Goal: Find specific page/section: Find specific page/section

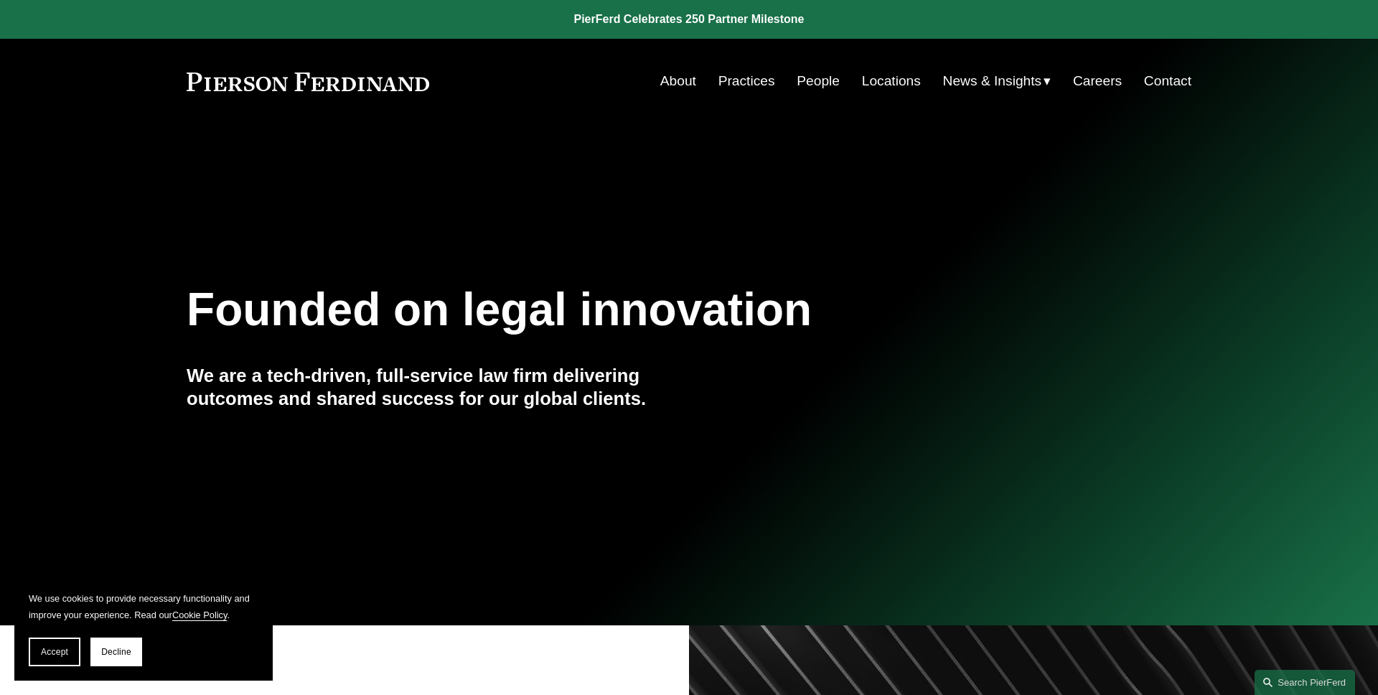
click at [61, 657] on button "Accept" at bounding box center [55, 651] width 52 height 29
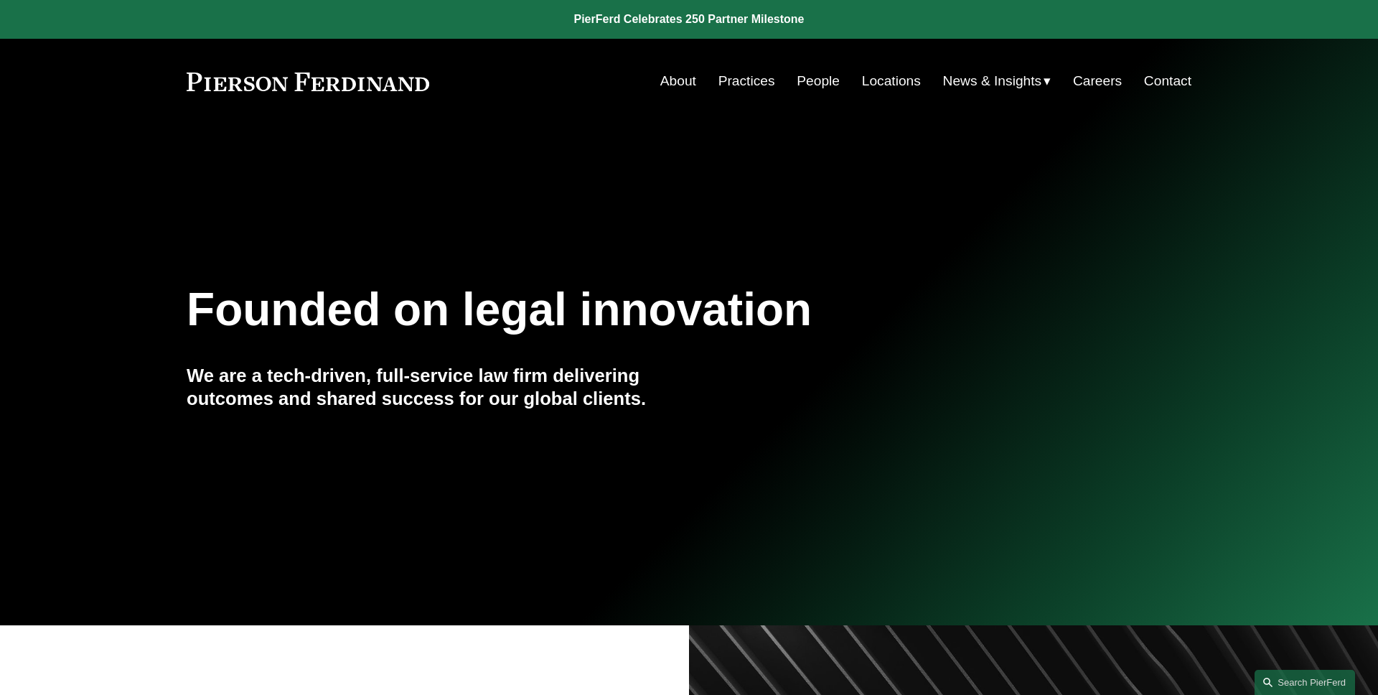
click at [804, 86] on link "People" at bounding box center [818, 80] width 43 height 27
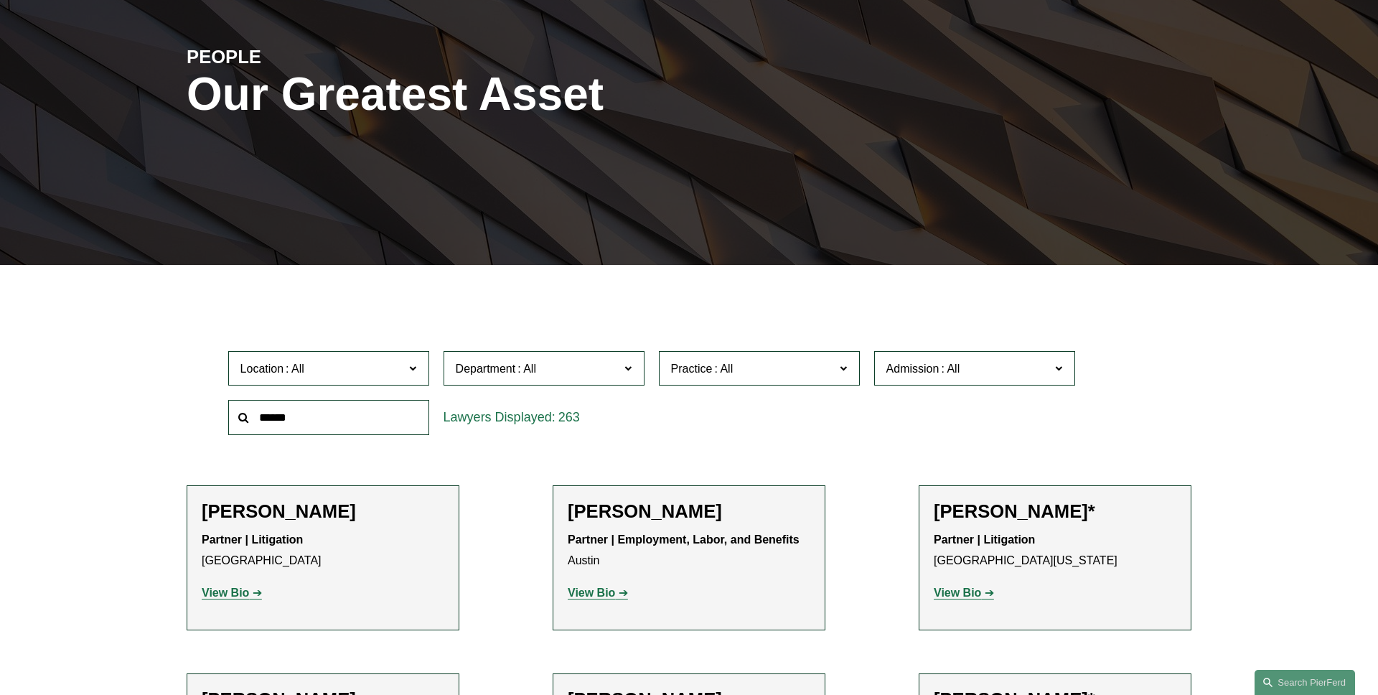
scroll to position [192, 0]
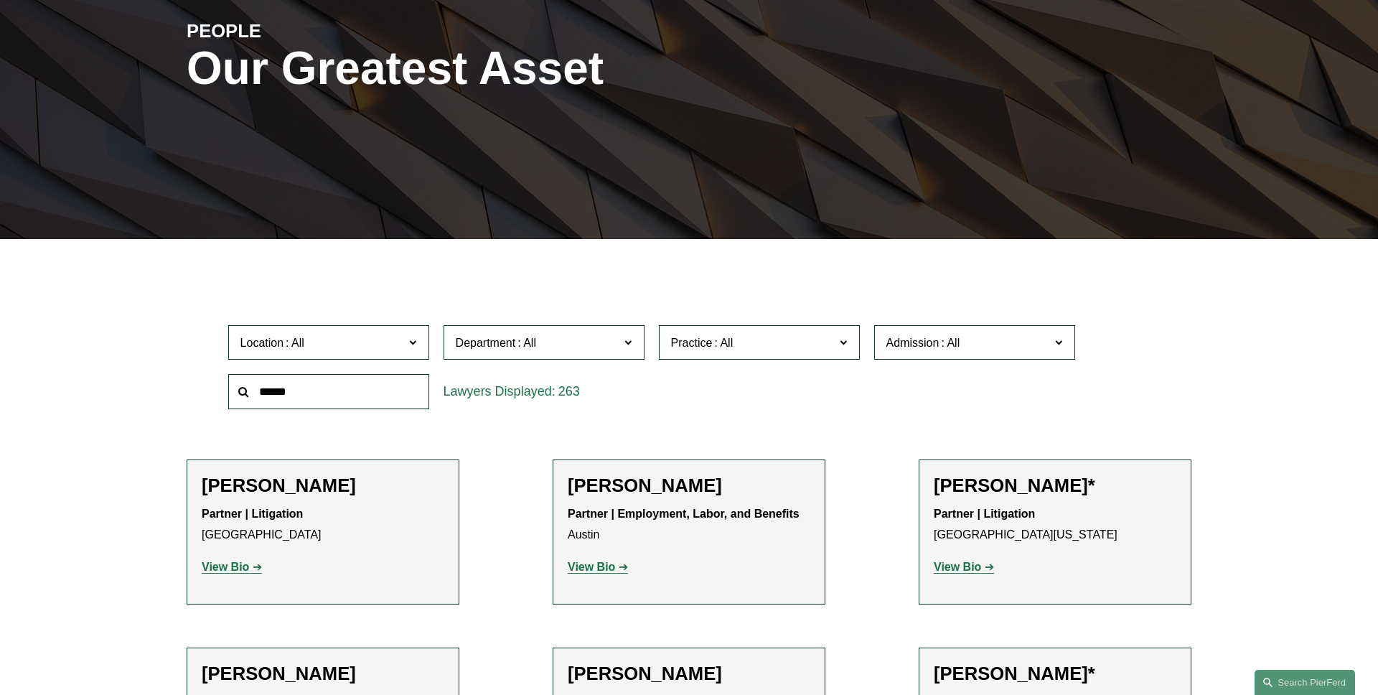
click at [359, 349] on span "Location" at bounding box center [322, 342] width 164 height 19
click at [0, 0] on link "[US_STATE], D.C." at bounding box center [0, 0] width 0 height 0
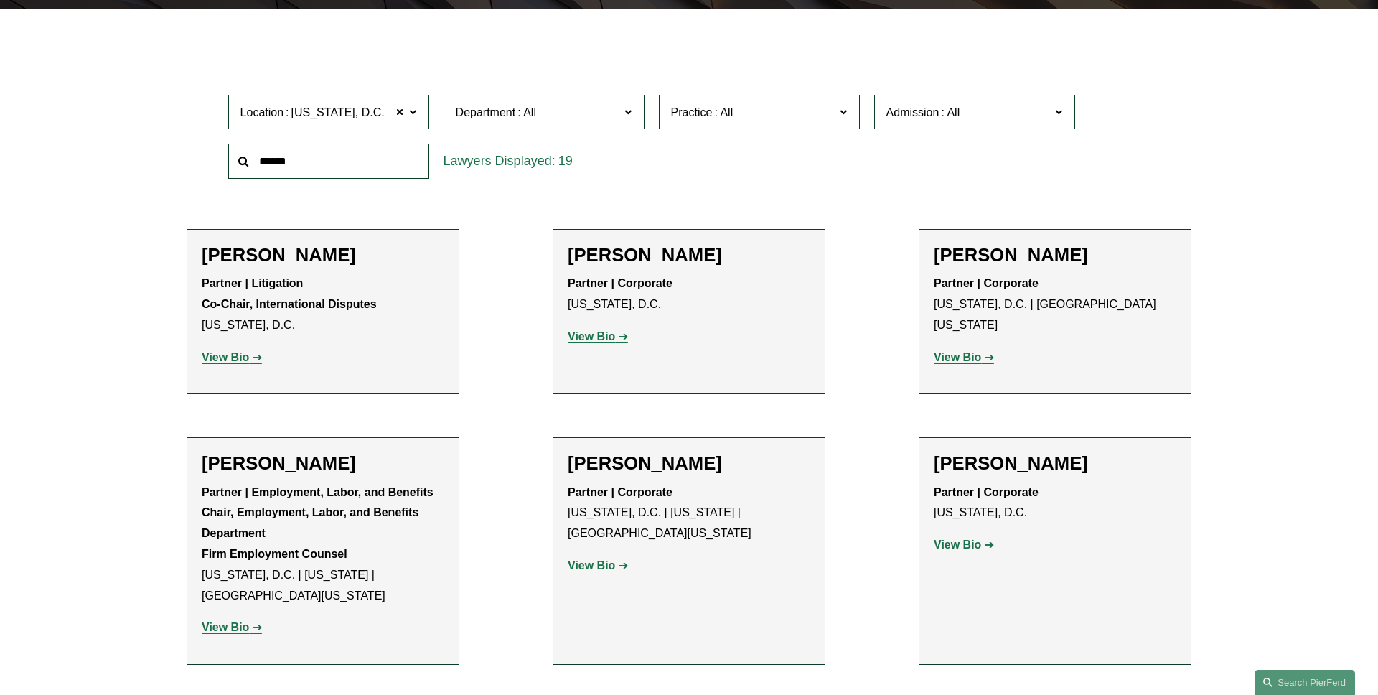
scroll to position [426, 0]
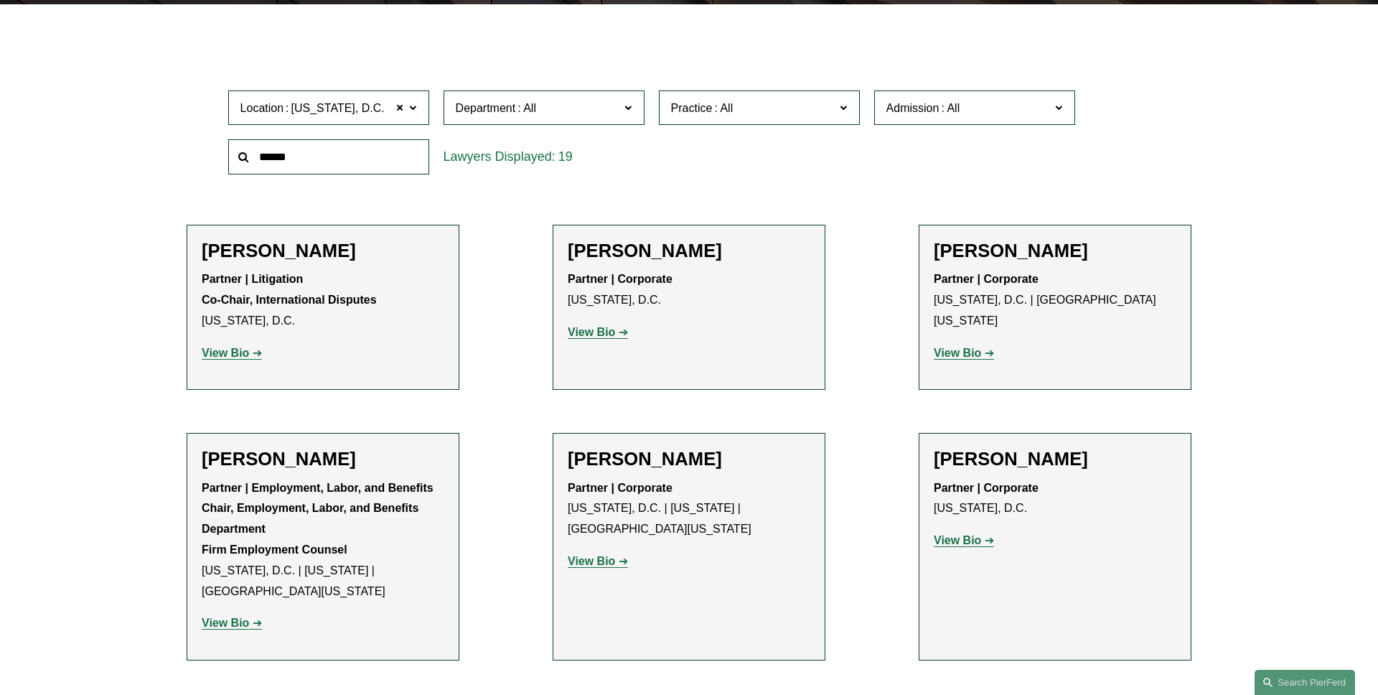
click at [245, 352] on strong "View Bio" at bounding box center [225, 353] width 47 height 12
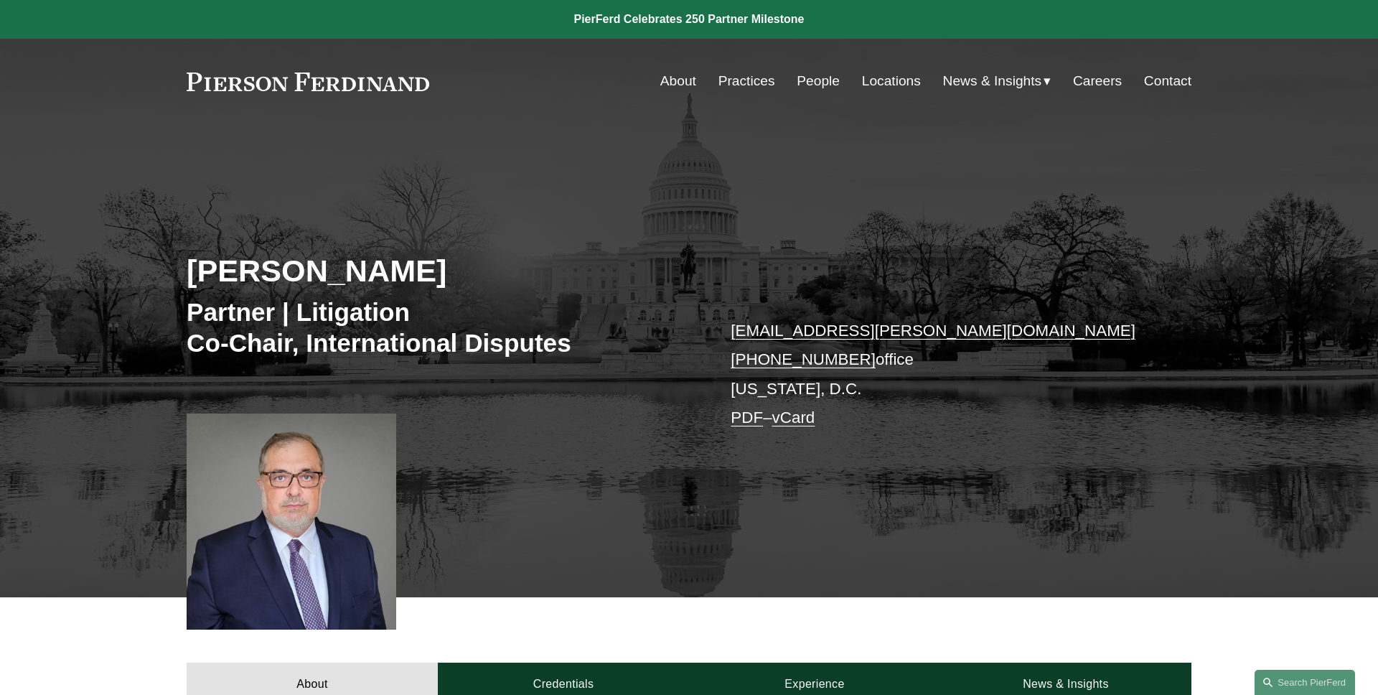
click at [743, 417] on link "PDF" at bounding box center [747, 417] width 32 height 18
click at [1182, 568] on div "Gene M. Burd Partner | Litigation Co-Chair, International Disputes gene.burd@pi…" at bounding box center [689, 381] width 1378 height 432
click at [1282, 683] on link "Search this site" at bounding box center [1304, 682] width 100 height 25
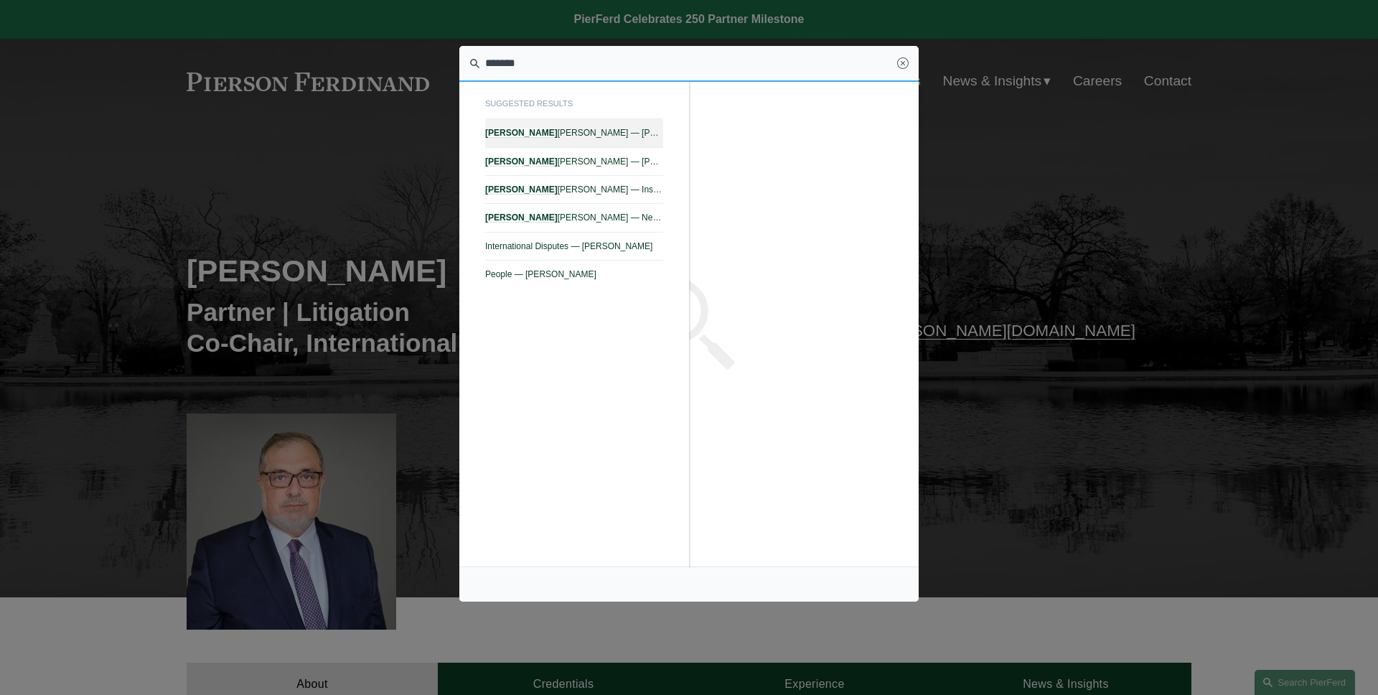
click at [618, 139] on link "Tiffany N. Comprés — Pierson Ferdinand LLP" at bounding box center [574, 133] width 178 height 28
type input "*******"
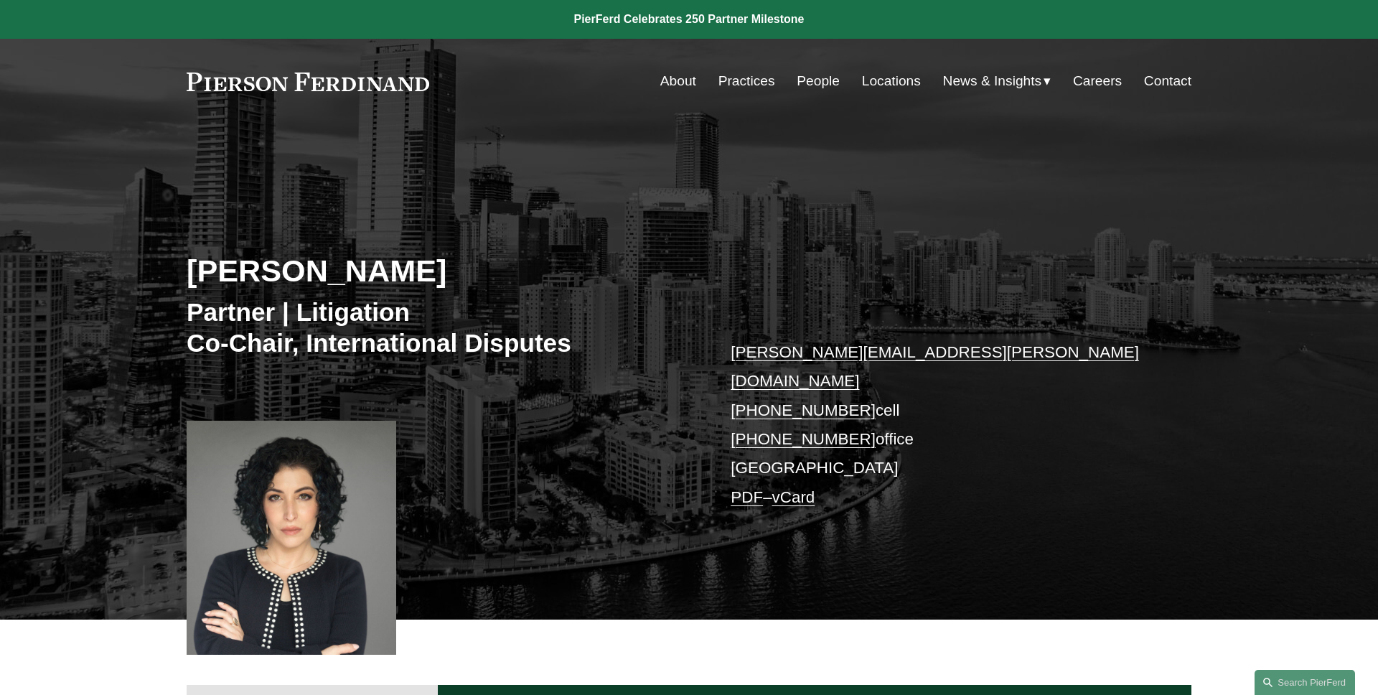
click at [593, 262] on h2 "[PERSON_NAME]" at bounding box center [438, 270] width 502 height 37
